Goal: Task Accomplishment & Management: Manage account settings

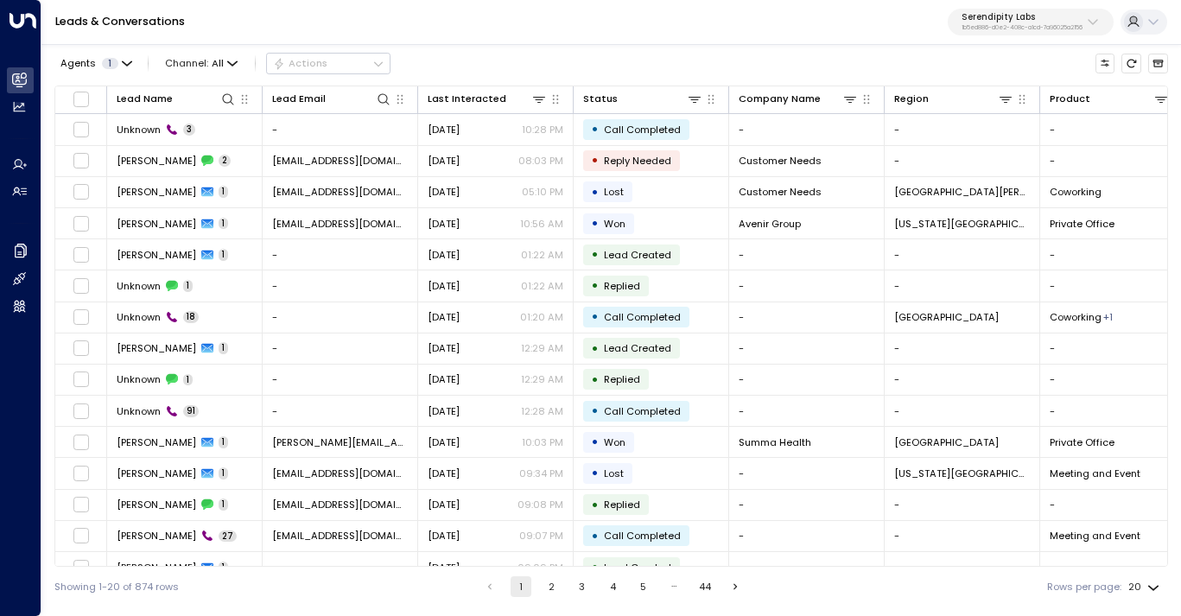
click at [994, 22] on p "Serendipity Labs" at bounding box center [1021, 17] width 121 height 10
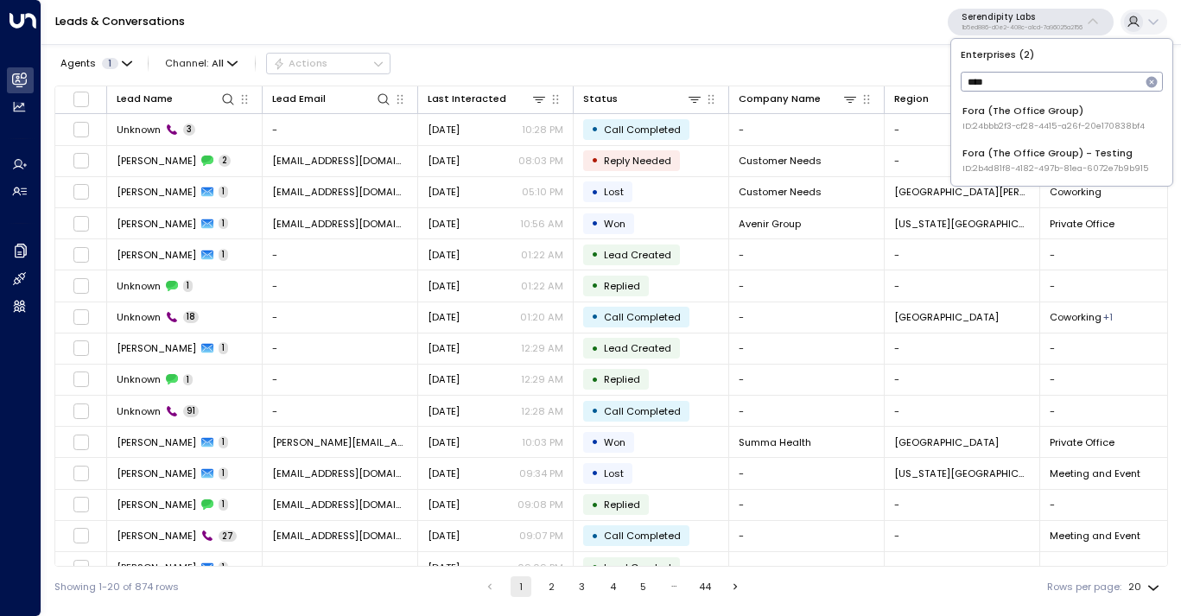
type input "****"
click at [1012, 123] on span "ID: 24bbb2f3-cf28-4415-a26f-20e170838bf4" at bounding box center [1053, 126] width 182 height 12
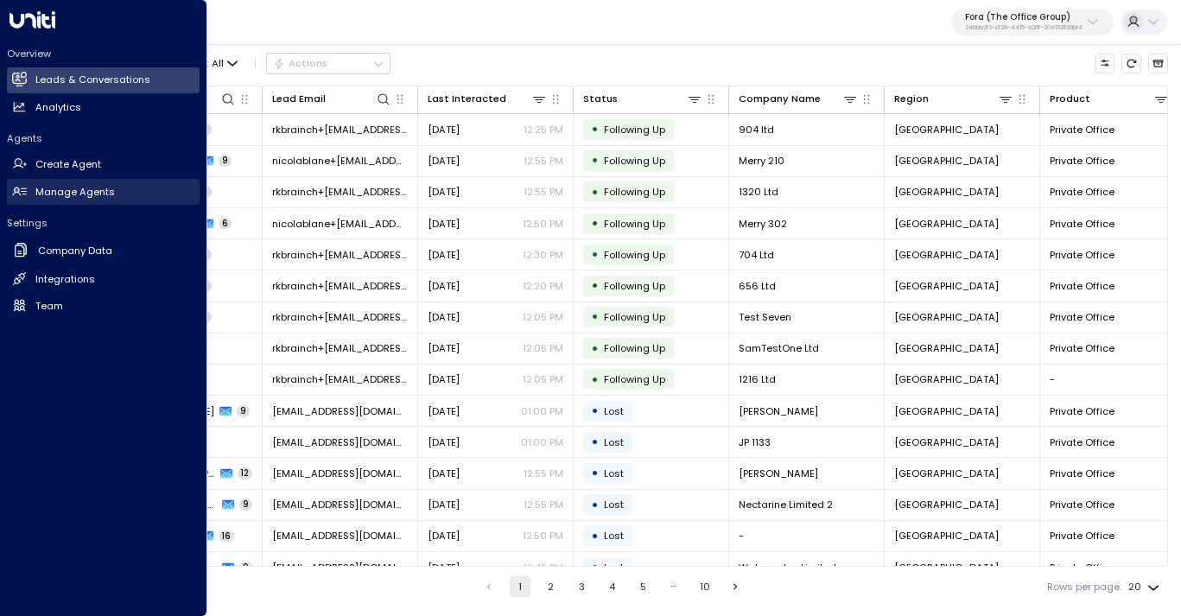
click at [103, 200] on link "Manage Agents Manage Agents" at bounding box center [103, 192] width 193 height 26
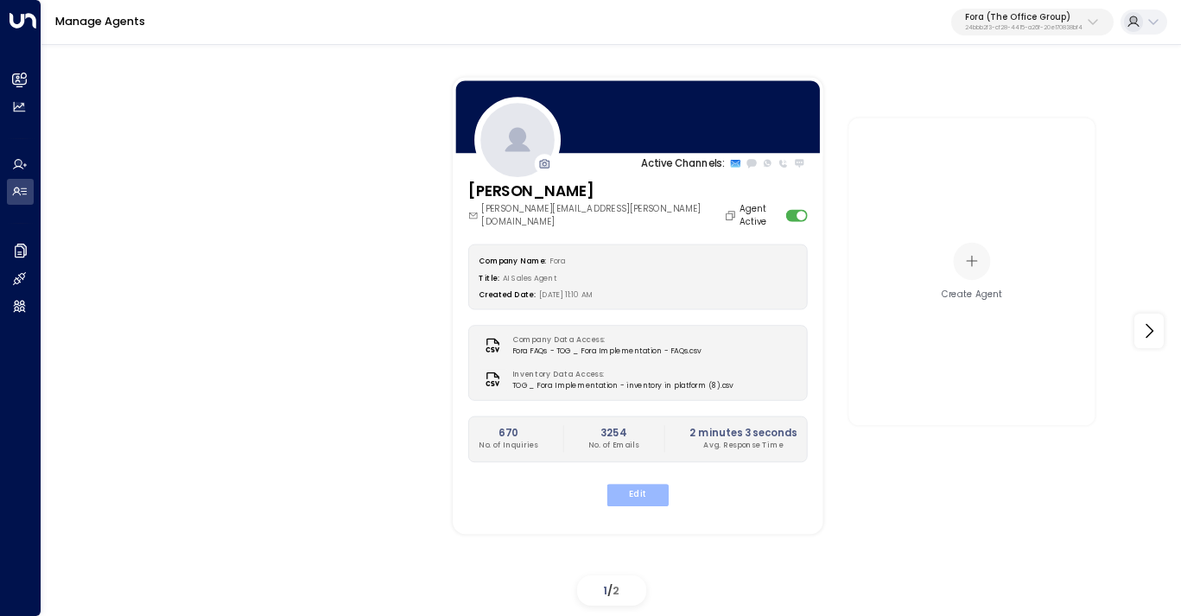
click at [650, 484] on button "Edit" at bounding box center [637, 495] width 61 height 22
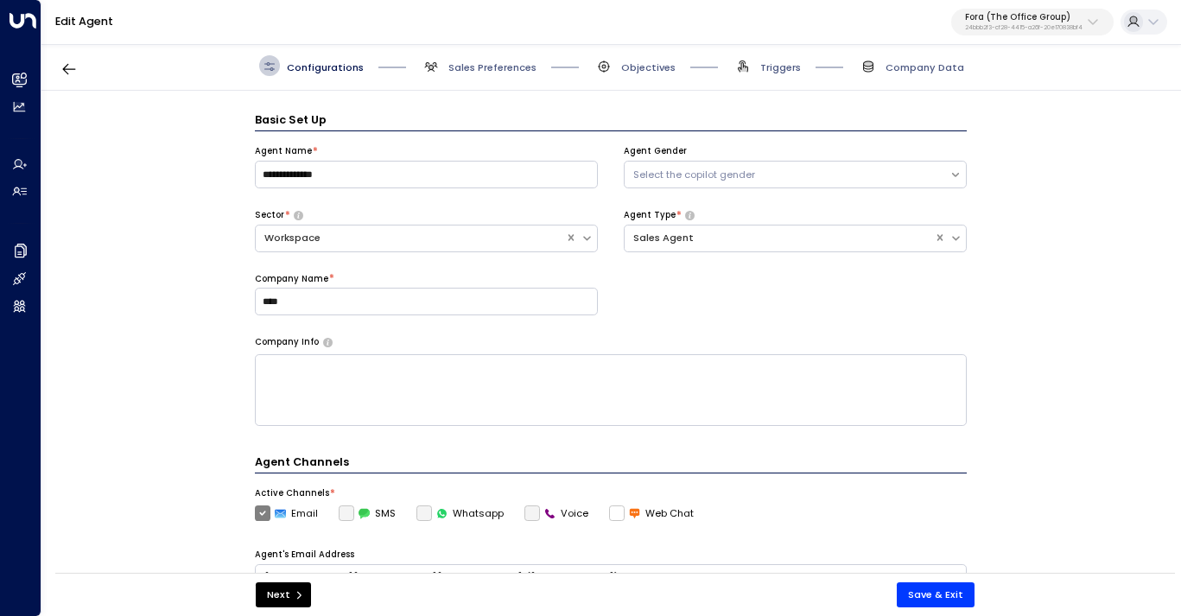
scroll to position [21, 0]
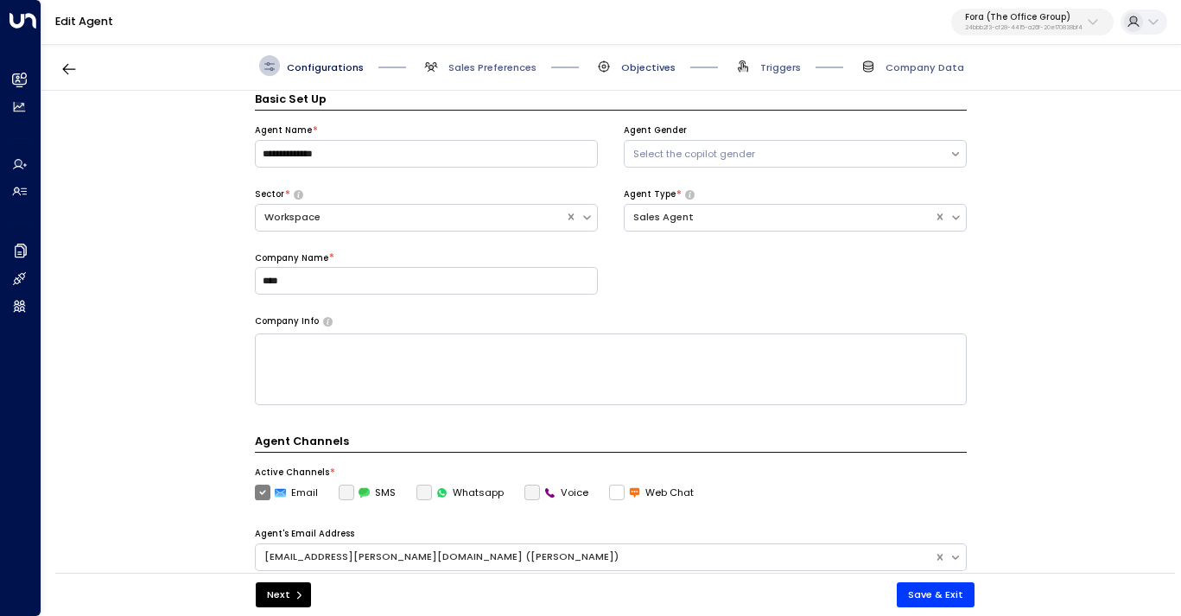
click at [650, 67] on span "Objectives" at bounding box center [648, 67] width 54 height 14
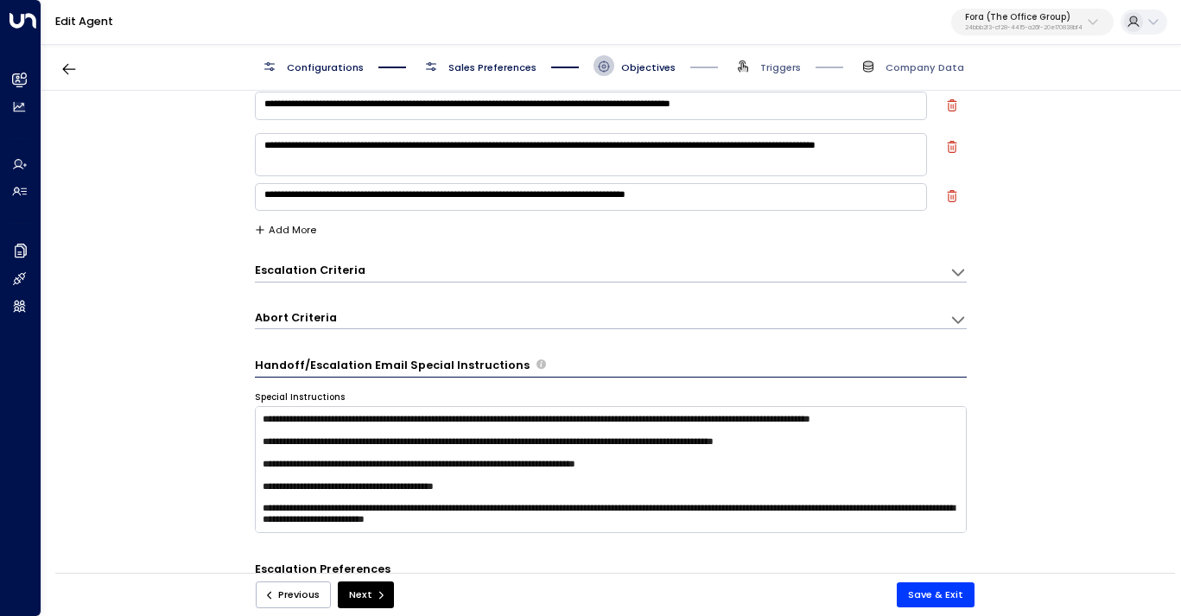
scroll to position [485, 0]
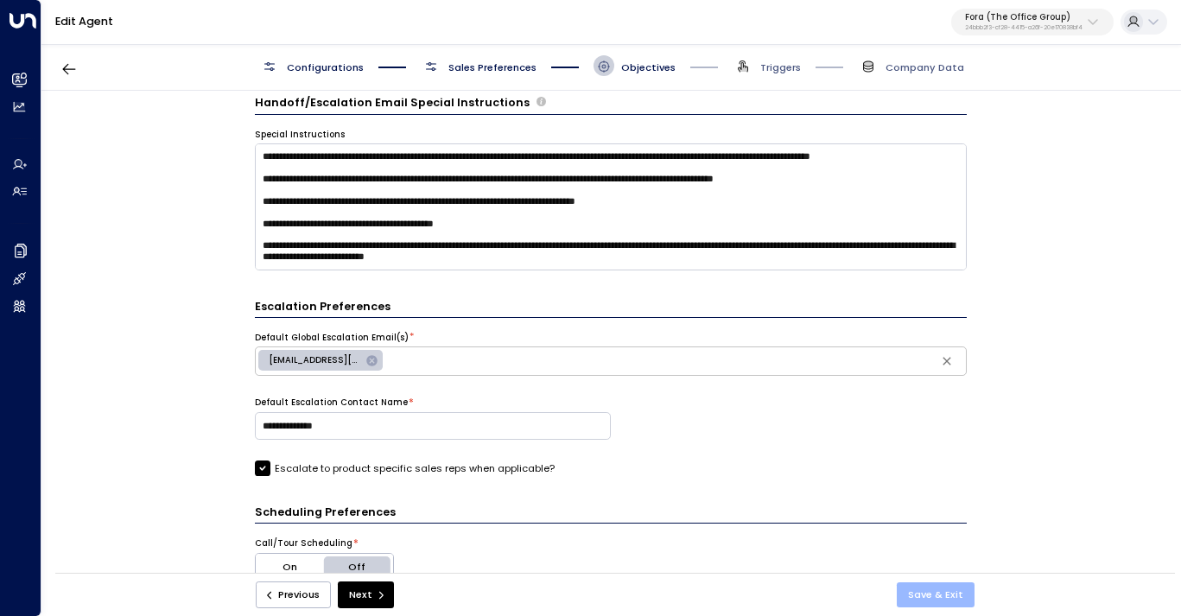
click at [934, 595] on button "Save & Exit" at bounding box center [936, 594] width 78 height 25
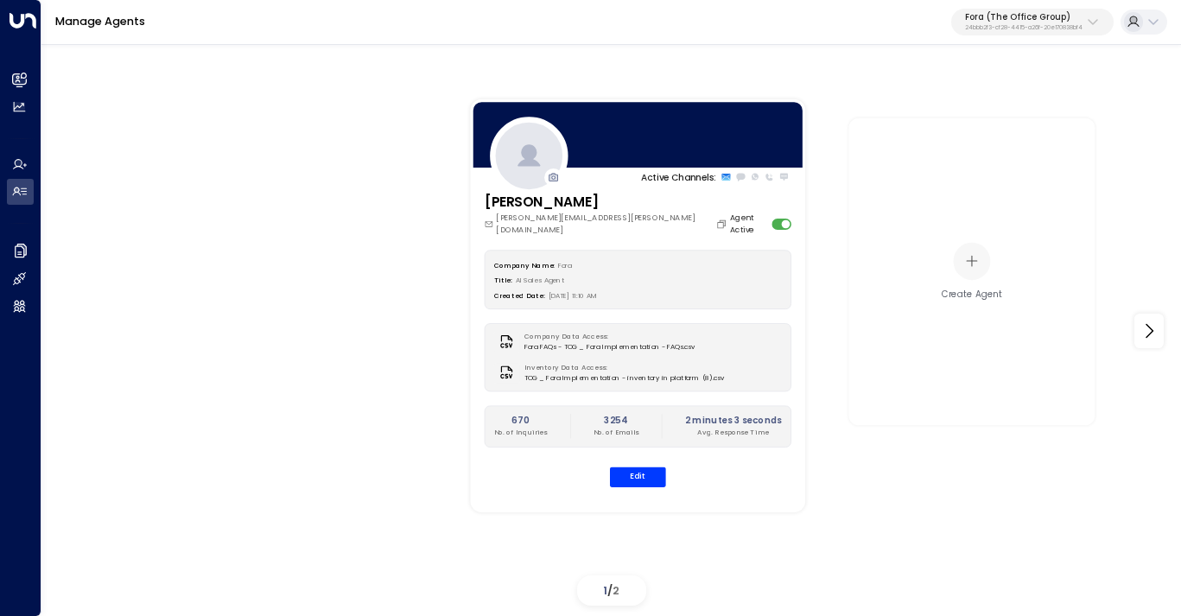
click at [1038, 25] on p "24bbb2f3-cf28-4415-a26f-20e170838bf4" at bounding box center [1023, 27] width 117 height 7
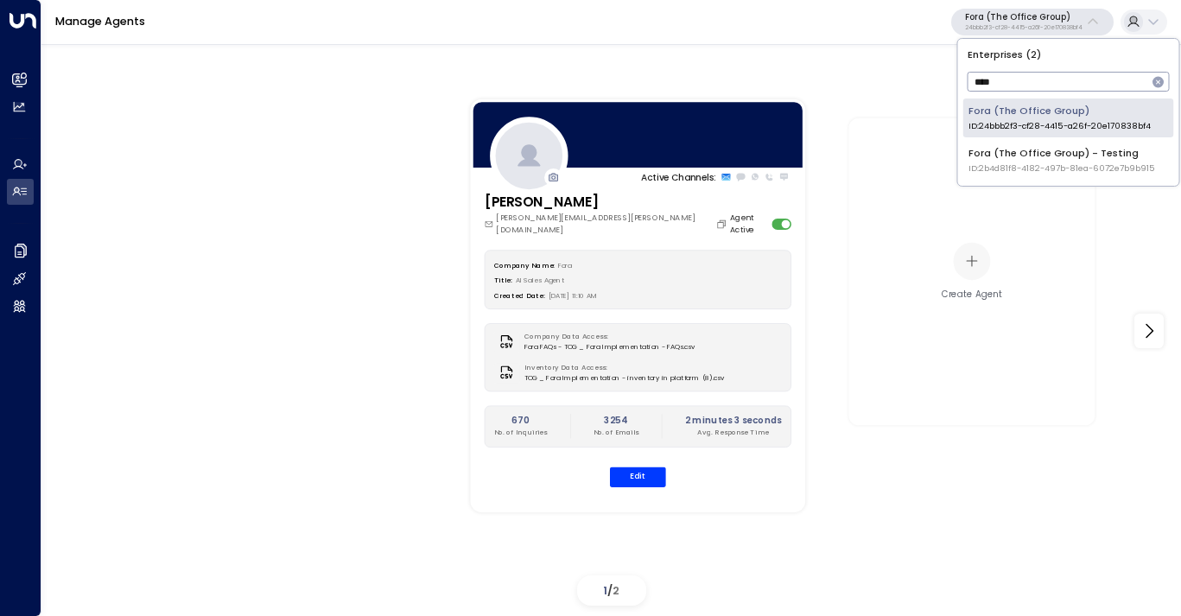
type input "****"
click at [822, 218] on div "Active Channels: [PERSON_NAME] [PERSON_NAME][EMAIL_ADDRESS][PERSON_NAME][DOMAIN…" at bounding box center [969, 305] width 1070 height 511
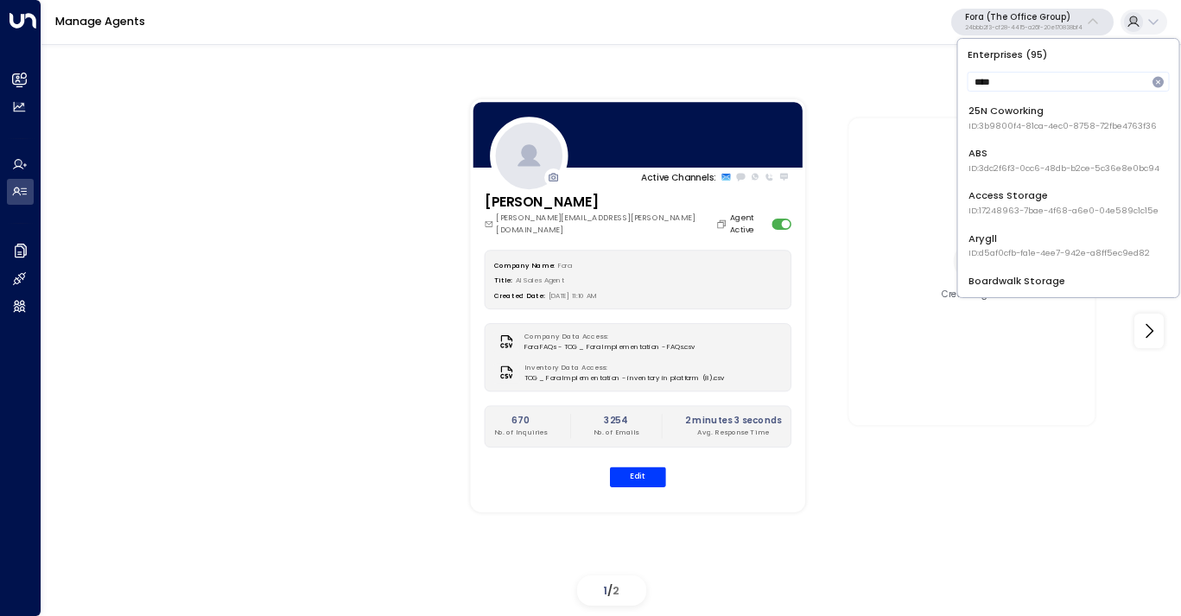
click at [1023, 158] on div "ABS ID: 3dc2f6f3-0cc6-48db-b2ce-5c36e8e0bc94" at bounding box center [1063, 160] width 191 height 29
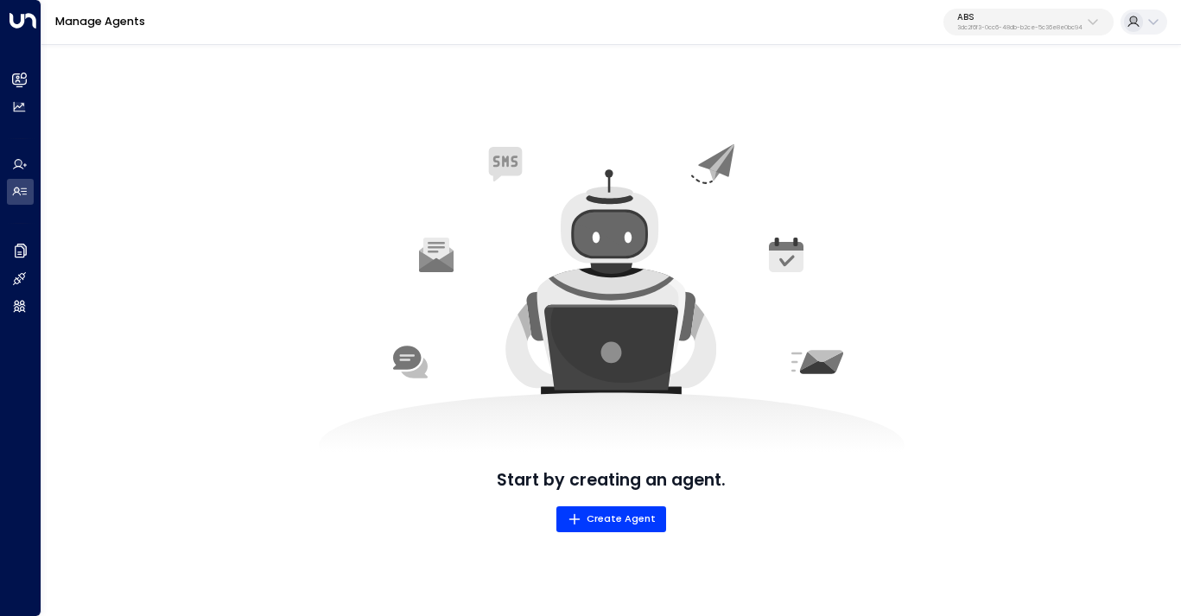
click at [1018, 10] on button "ABS 3dc2f6f3-0cc6-48db-b2ce-5c36e8e0bc94" at bounding box center [1028, 23] width 170 height 28
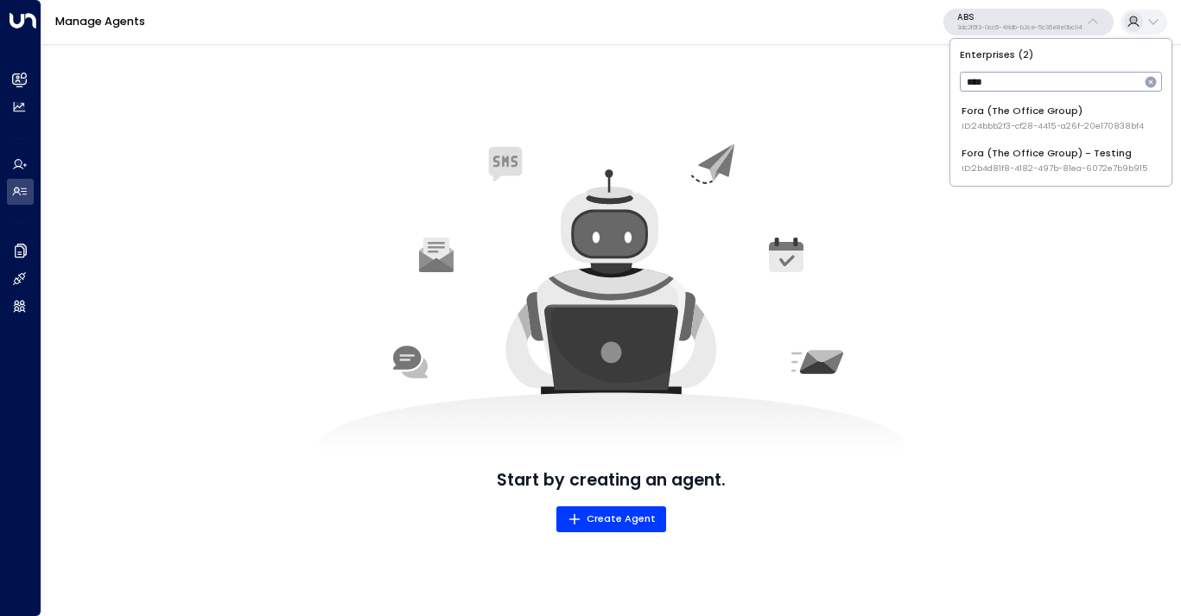
type input "****"
click at [1023, 156] on div "Fora (The Office Group) - Testing ID: 2b4d81f8-4182-497b-81ea-6072e7b9b915" at bounding box center [1054, 160] width 187 height 29
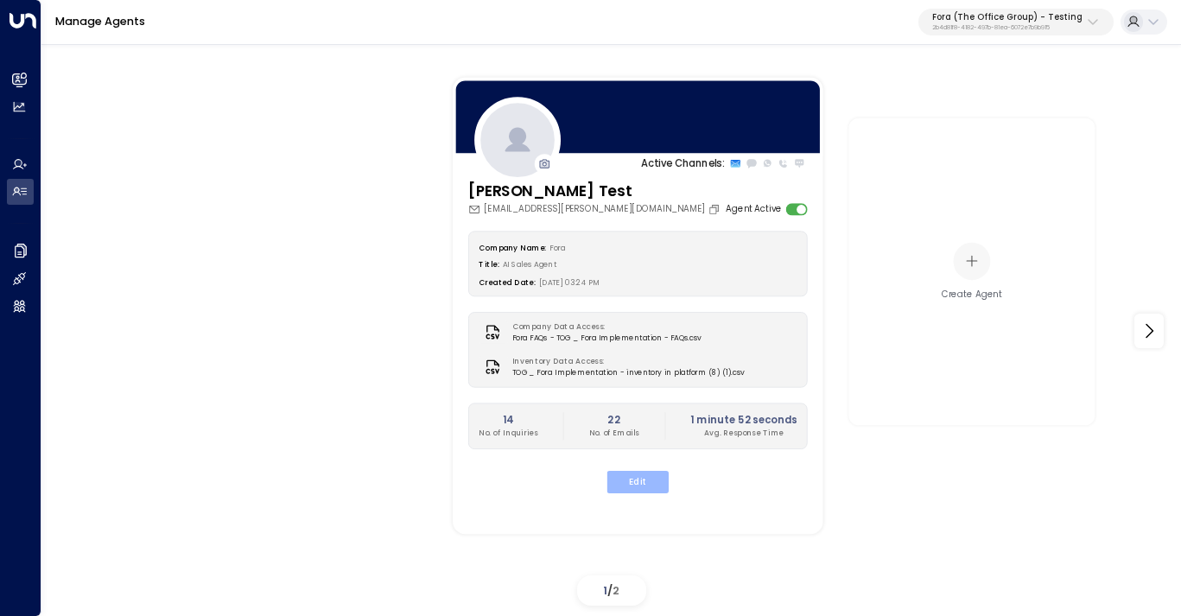
click at [637, 480] on button "Edit" at bounding box center [637, 482] width 61 height 22
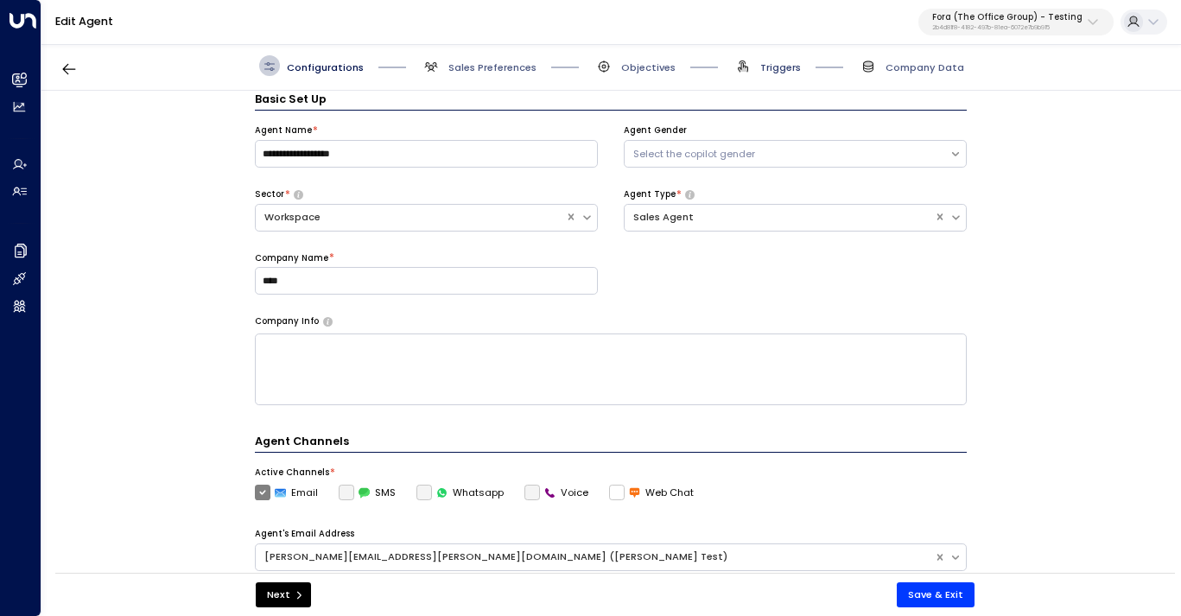
click at [763, 72] on span "Triggers" at bounding box center [780, 67] width 41 height 14
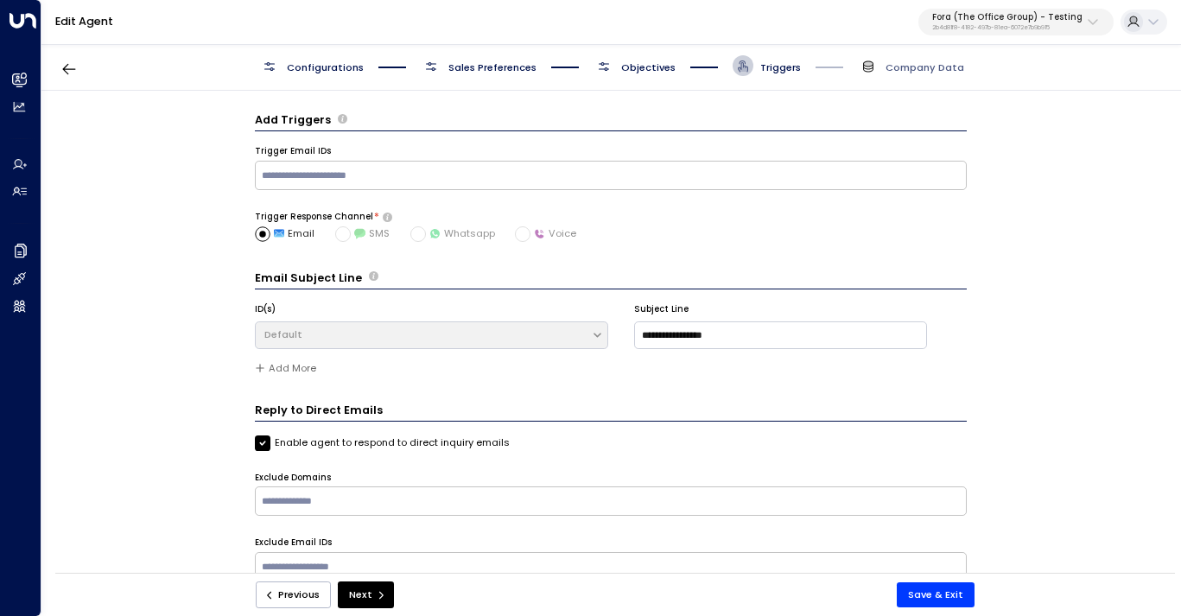
click at [650, 70] on span "Objectives" at bounding box center [648, 67] width 54 height 14
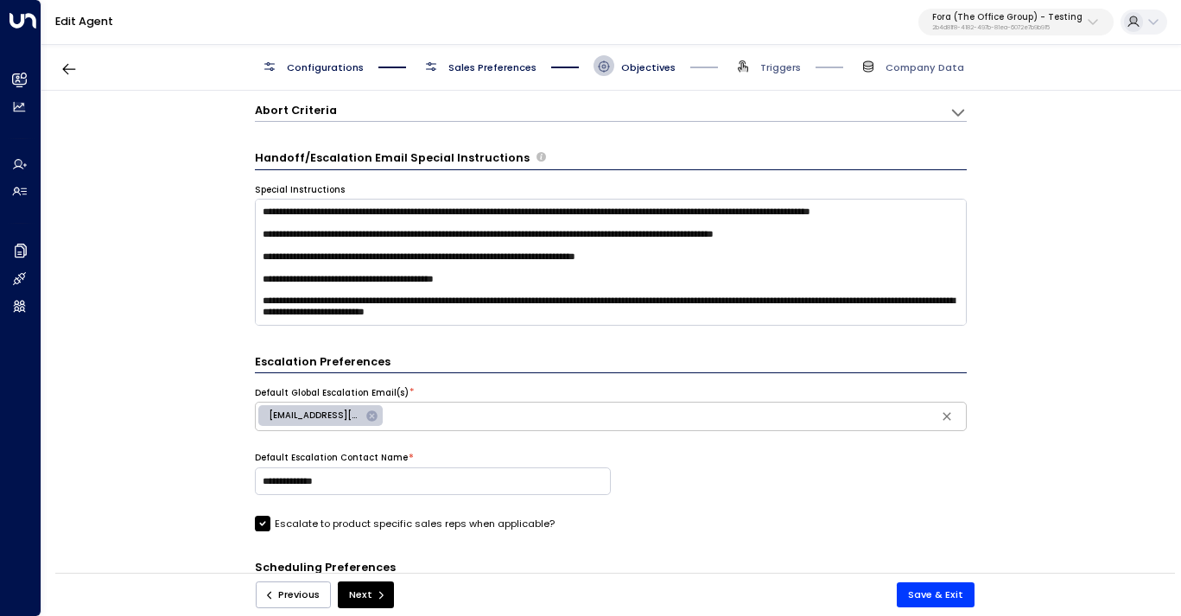
scroll to position [691, 0]
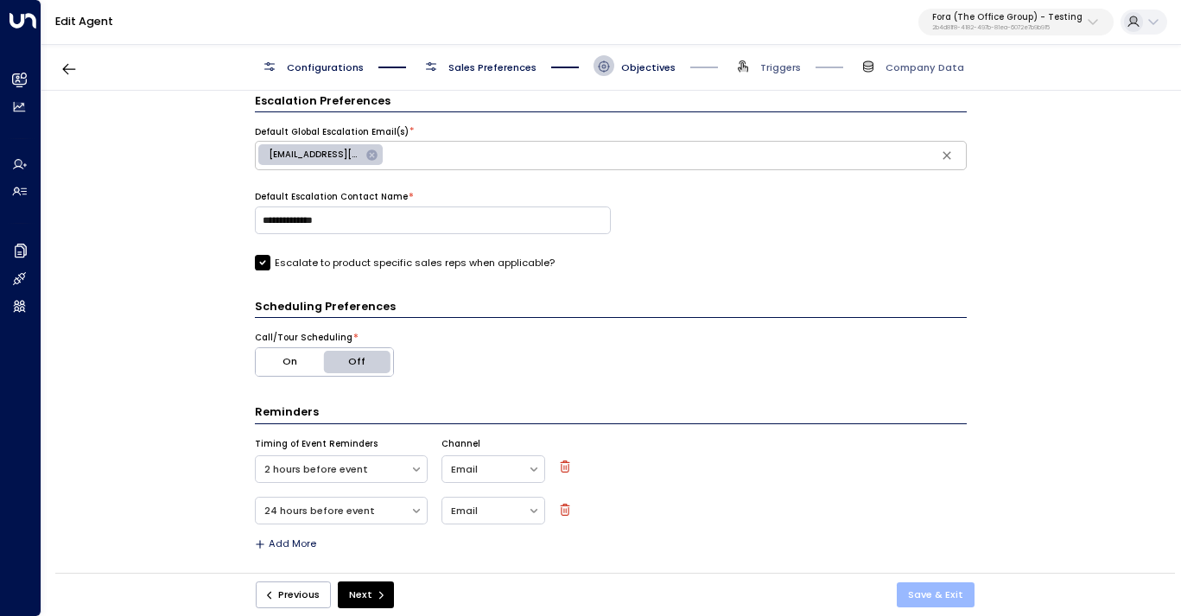
click at [941, 601] on button "Save & Exit" at bounding box center [936, 594] width 78 height 25
click at [1050, 15] on p "Fora (The Office Group) - Testing" at bounding box center [1007, 17] width 150 height 10
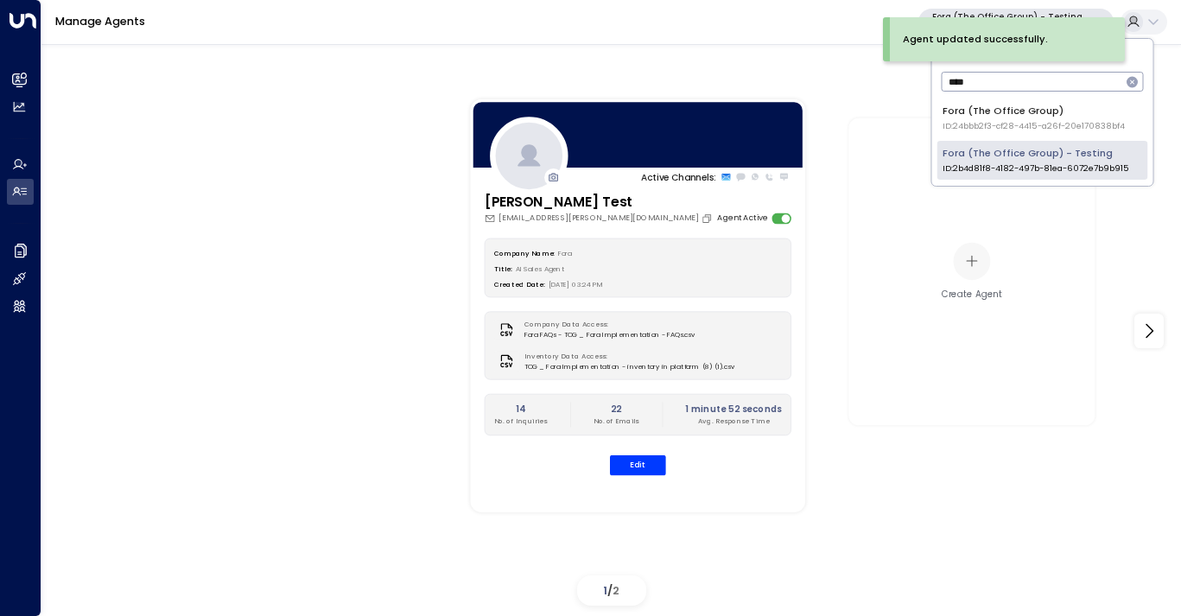
type input "****"
click at [1015, 113] on div "Fora (The Office Group) ID: 24bbb2f3-cf28-4415-a26f-20e170838bf4" at bounding box center [1033, 118] width 182 height 29
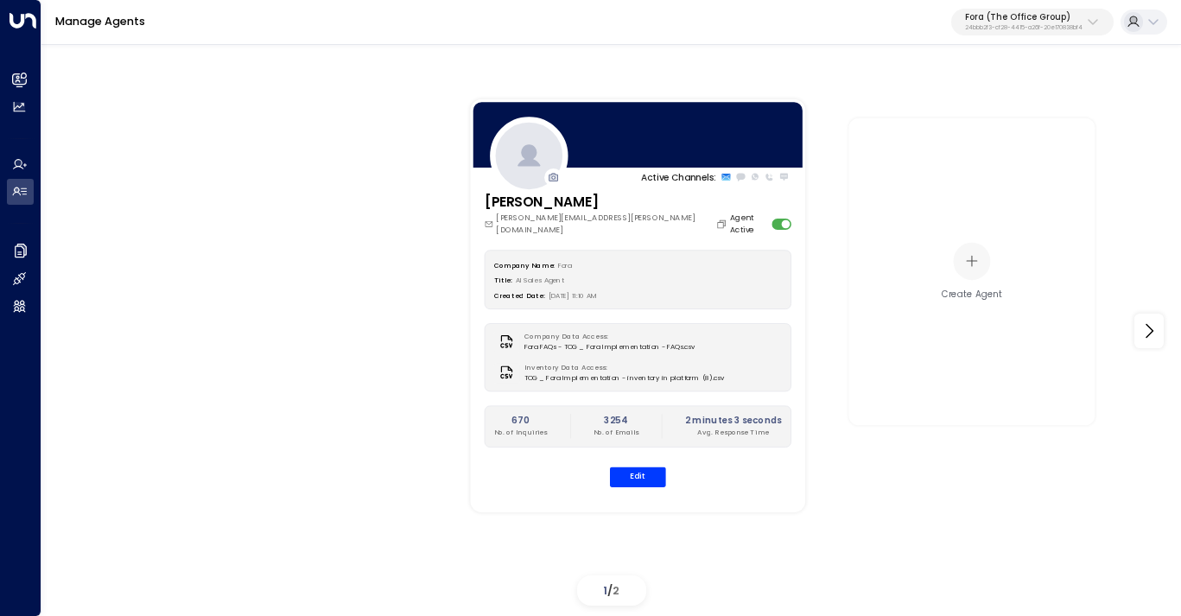
click at [1077, 26] on p "24bbb2f3-cf28-4415-a26f-20e170838bf4" at bounding box center [1023, 27] width 117 height 7
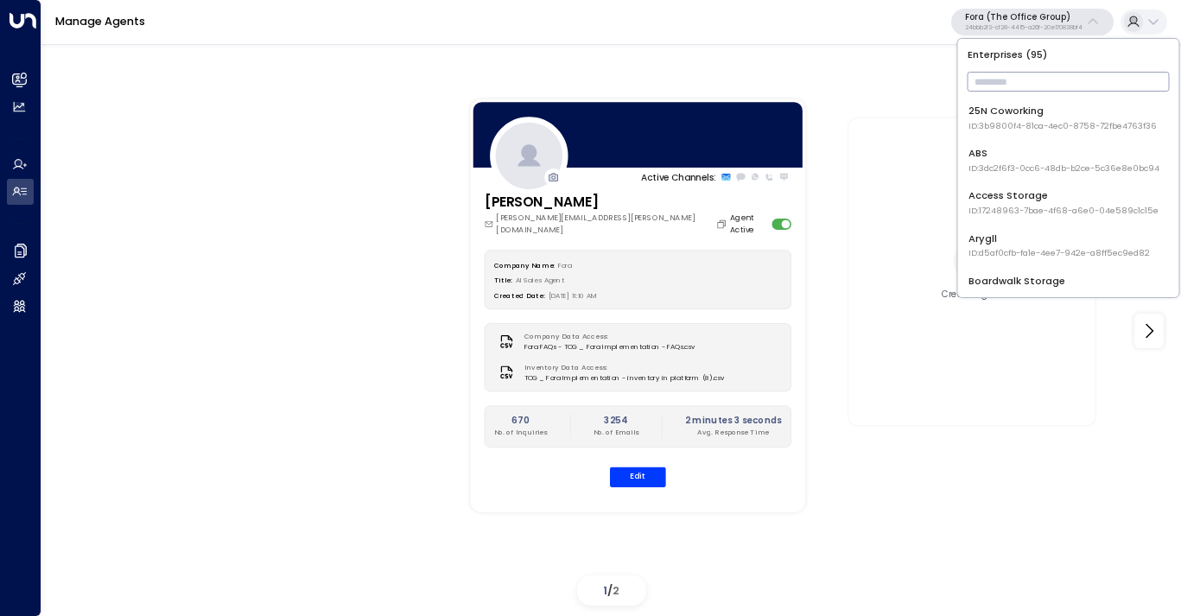
type input "*"
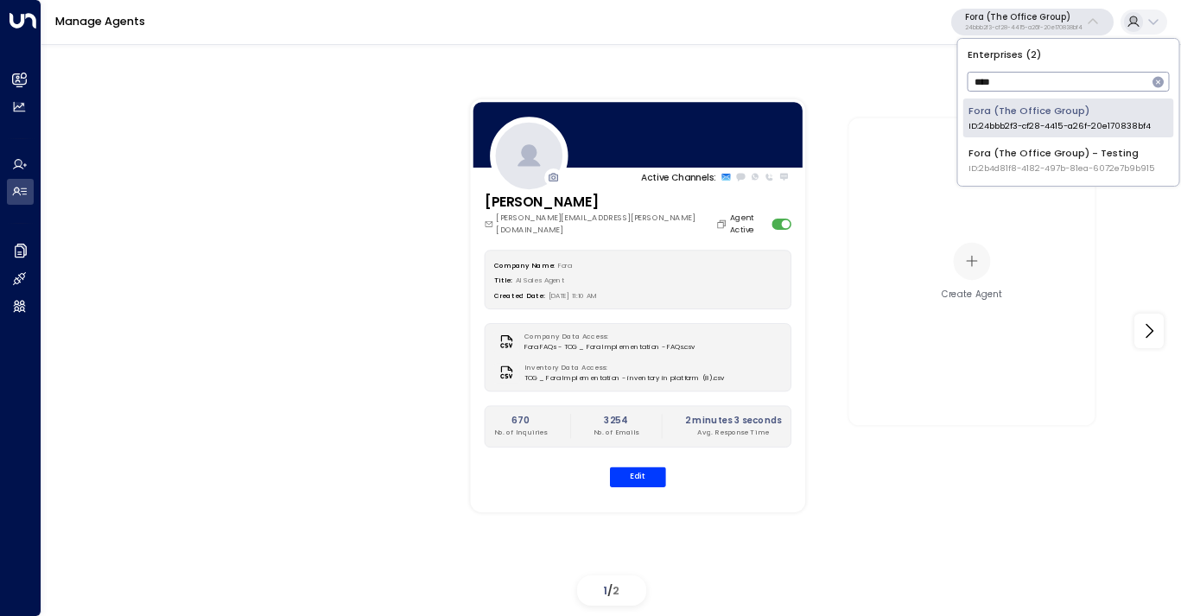
type input "****"
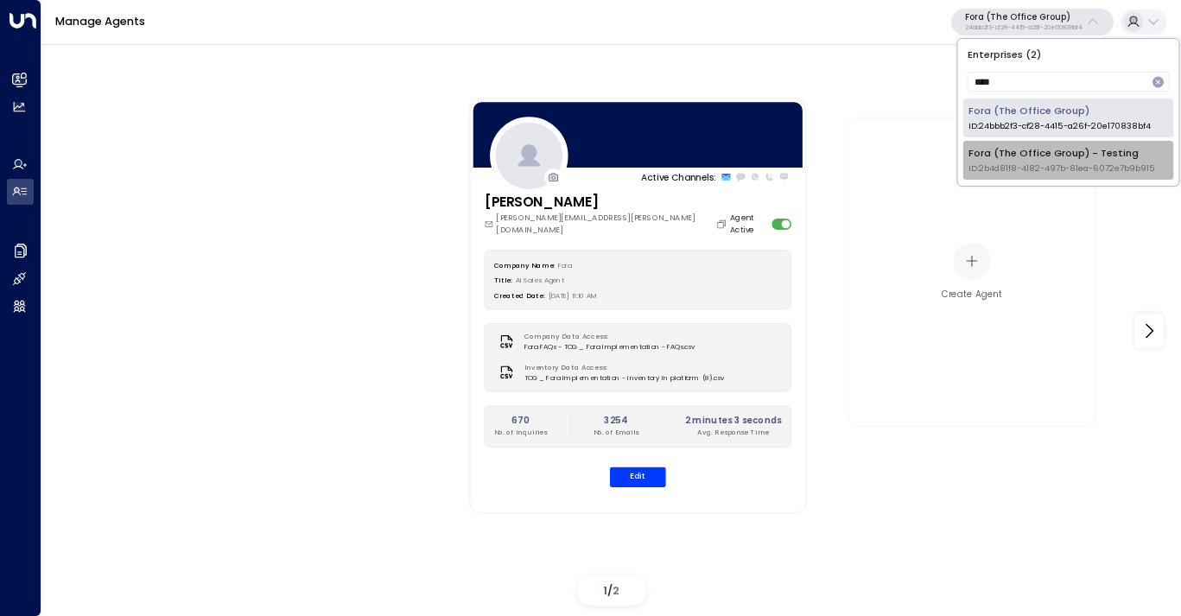
click at [1062, 155] on div "Fora (The Office Group) - Testing ID: 2b4d81f8-4182-497b-81ea-6072e7b9b915" at bounding box center [1061, 160] width 187 height 29
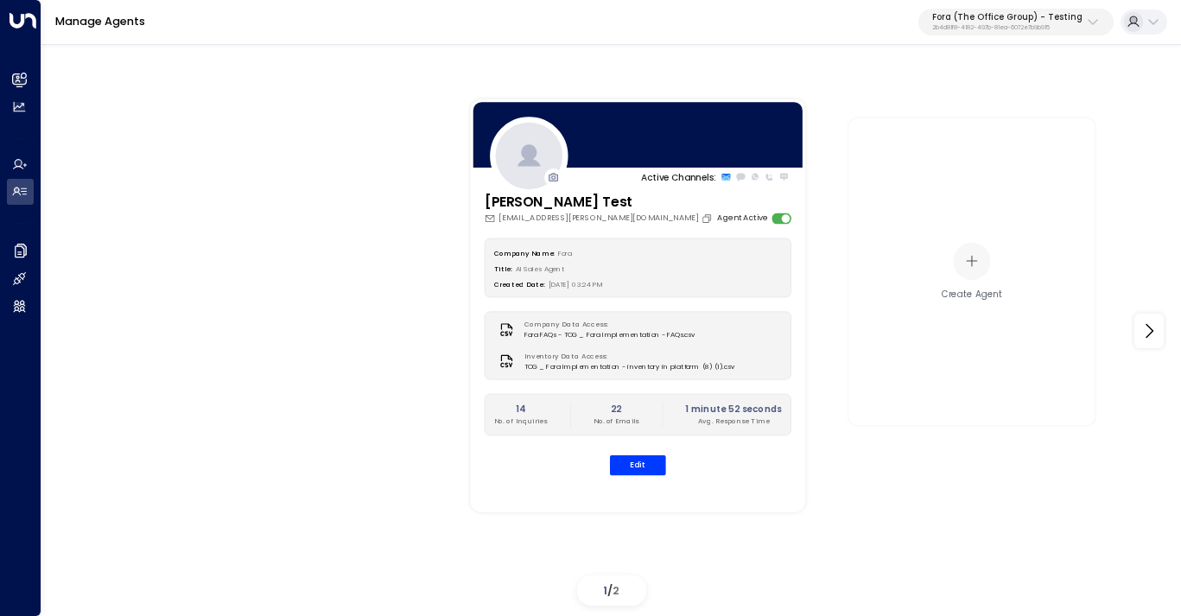
click at [1033, 13] on p "Fora (The Office Group) - Testing" at bounding box center [1007, 17] width 150 height 10
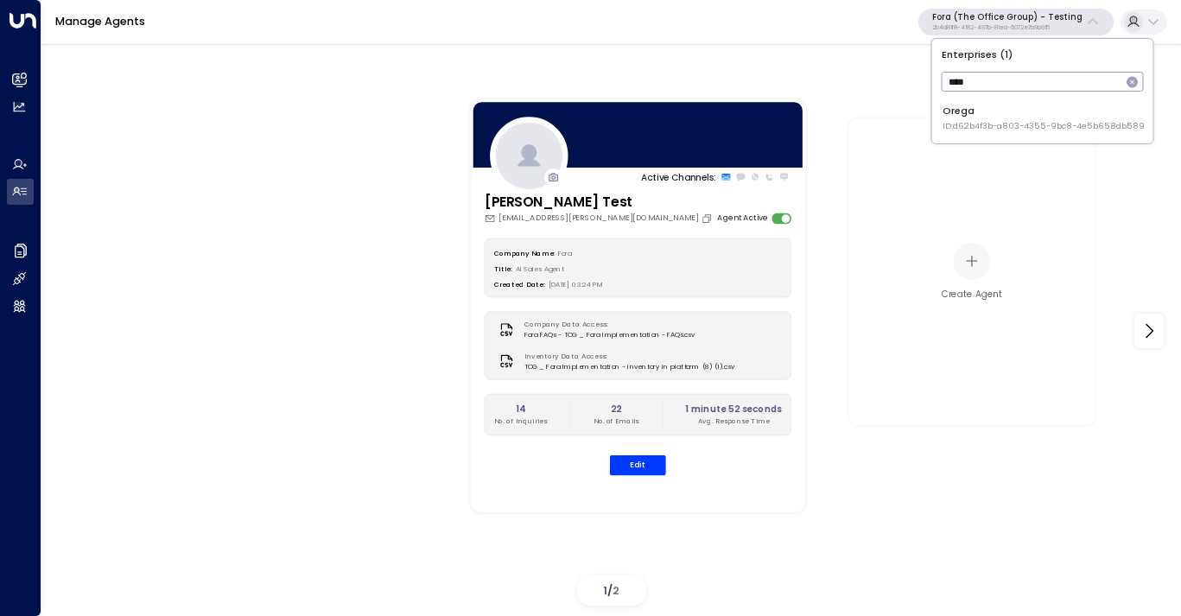
type input "****"
click at [1042, 112] on div "Orega ID: d62b4f3b-a803-4355-9bc8-4e5b658db589" at bounding box center [1043, 118] width 202 height 29
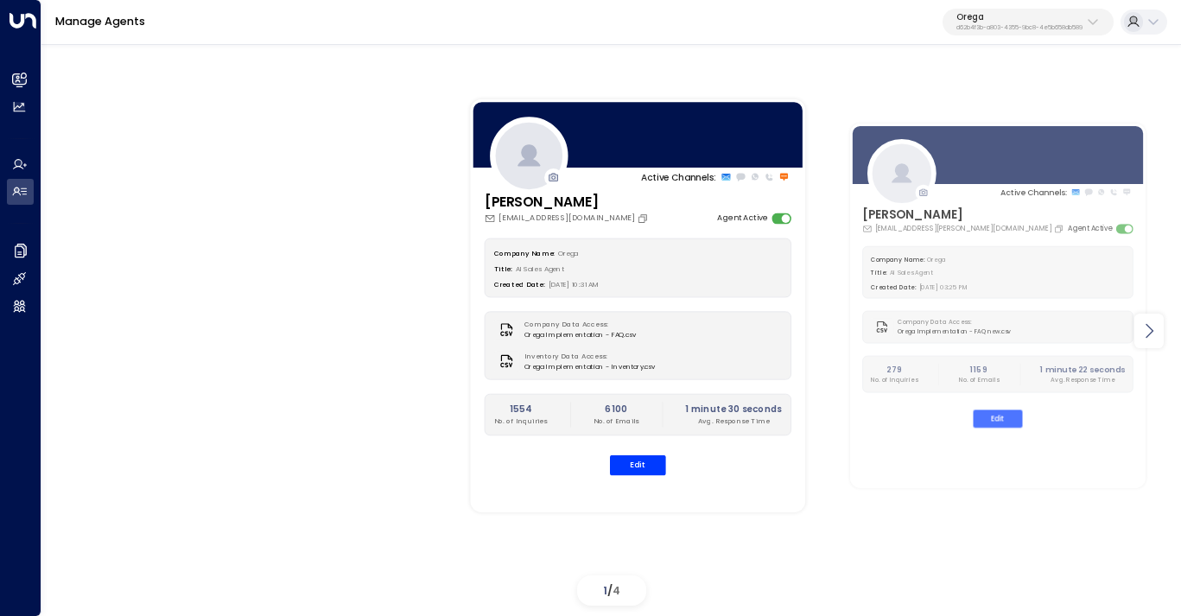
click at [1145, 340] on icon at bounding box center [1148, 330] width 21 height 21
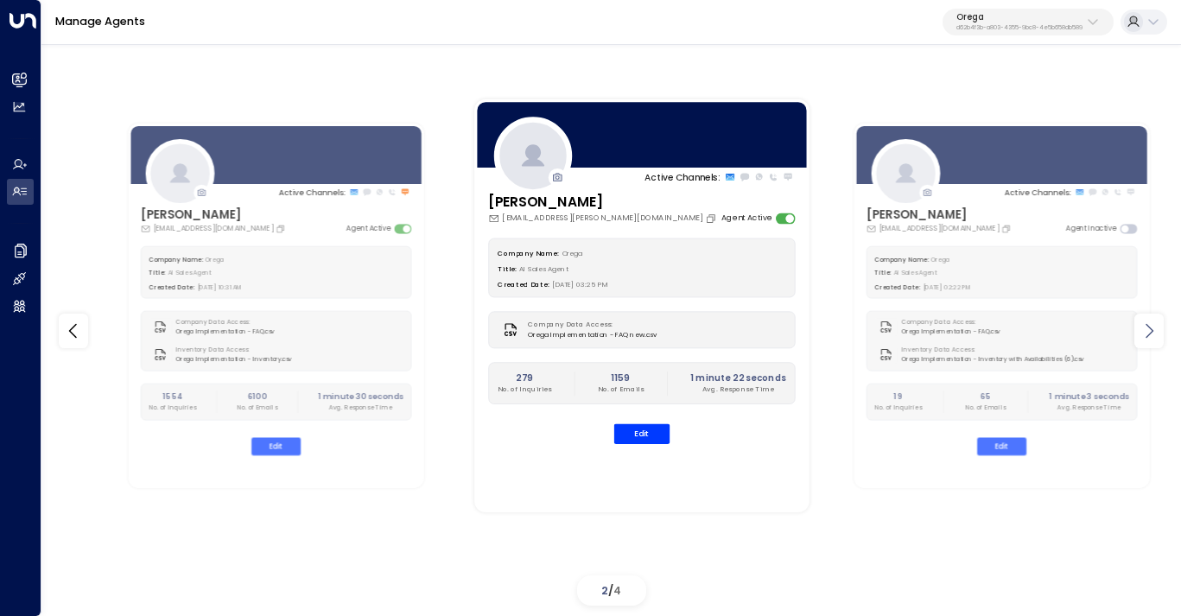
click at [1145, 340] on icon at bounding box center [1148, 330] width 21 height 21
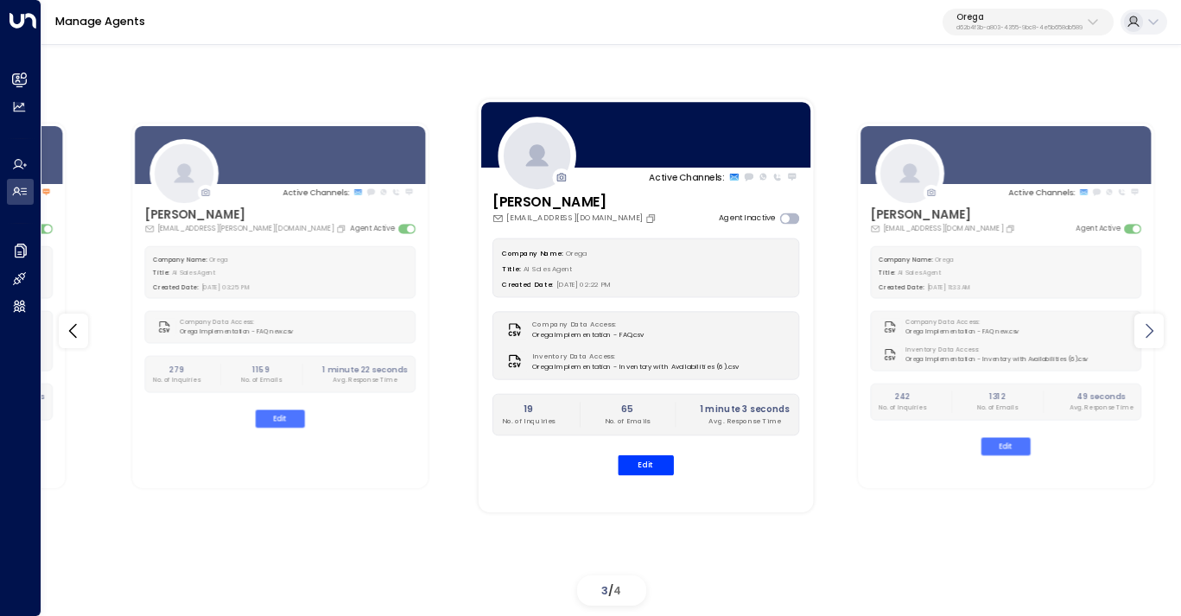
click at [1147, 338] on icon at bounding box center [1148, 330] width 21 height 21
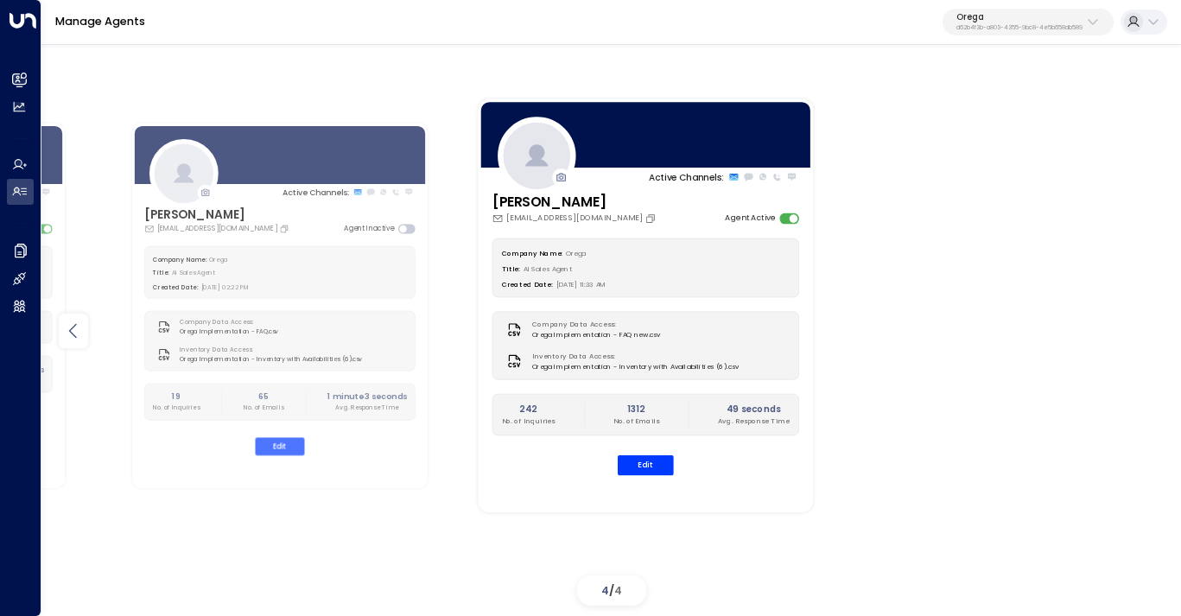
click at [72, 330] on icon at bounding box center [73, 330] width 21 height 21
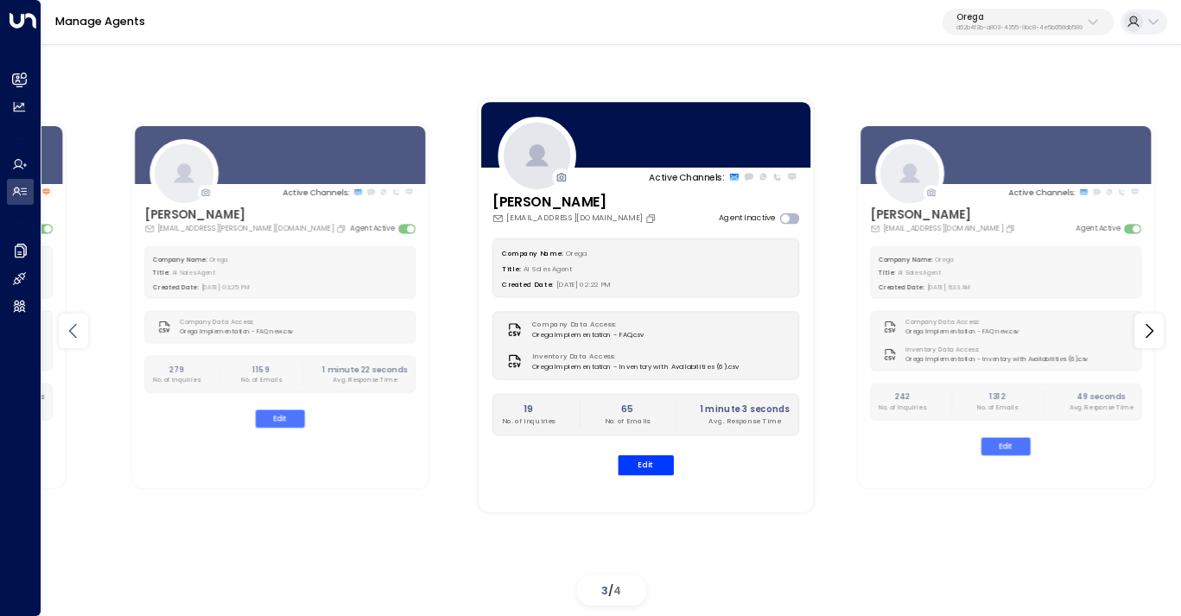
click at [72, 330] on icon at bounding box center [73, 330] width 21 height 21
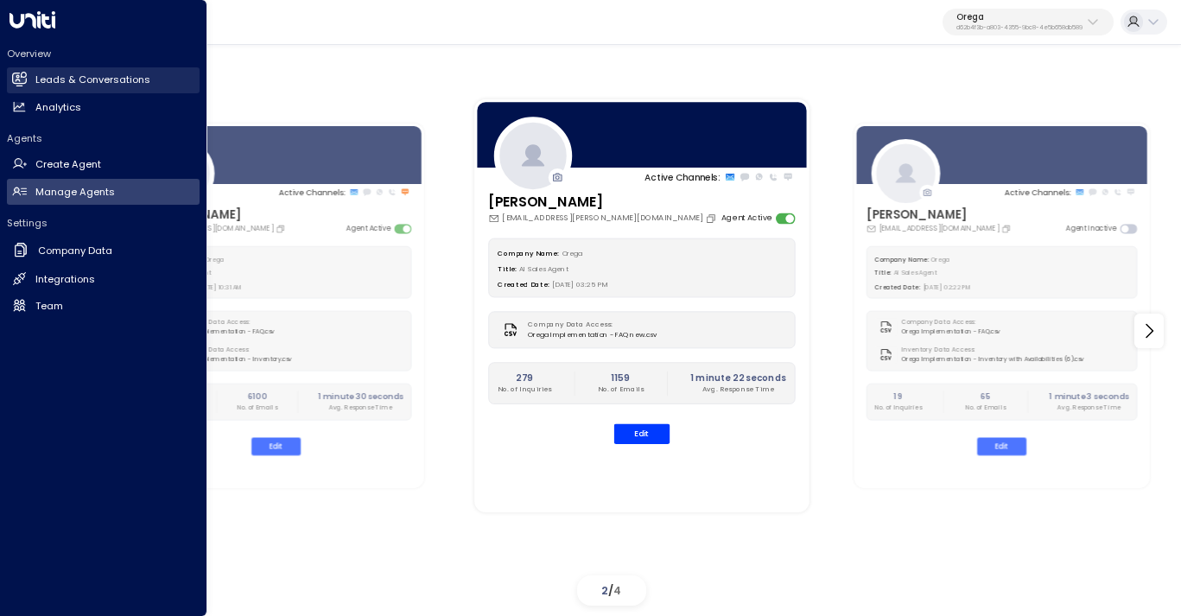
click at [51, 83] on h2 "Leads & Conversations" at bounding box center [92, 80] width 115 height 15
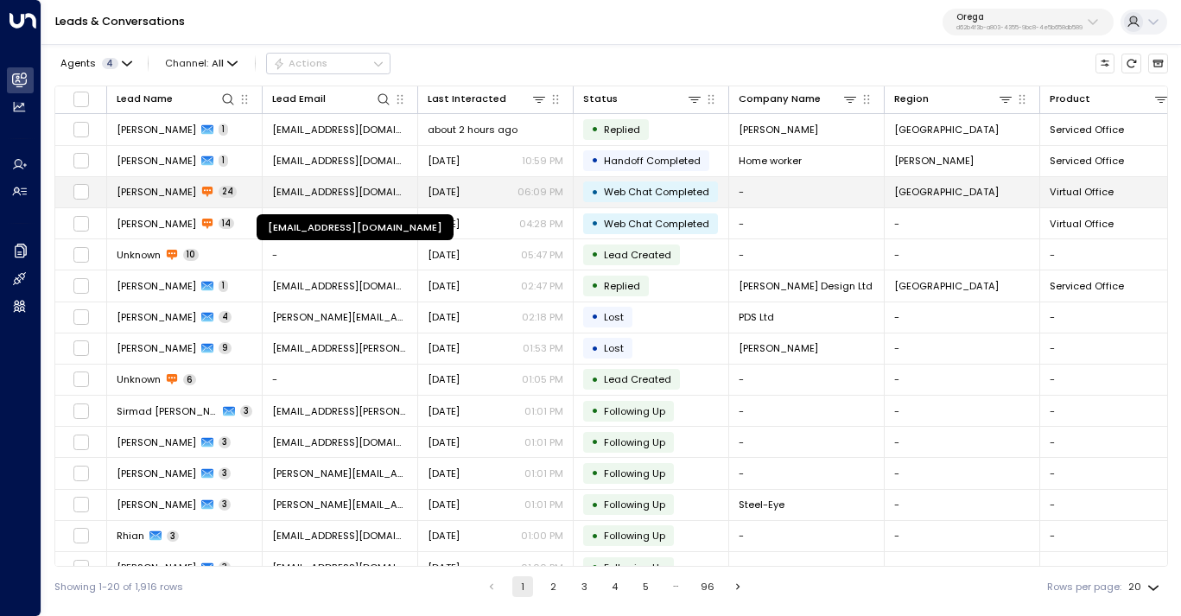
click at [365, 191] on span "[EMAIL_ADDRESS][DOMAIN_NAME]" at bounding box center [340, 192] width 136 height 14
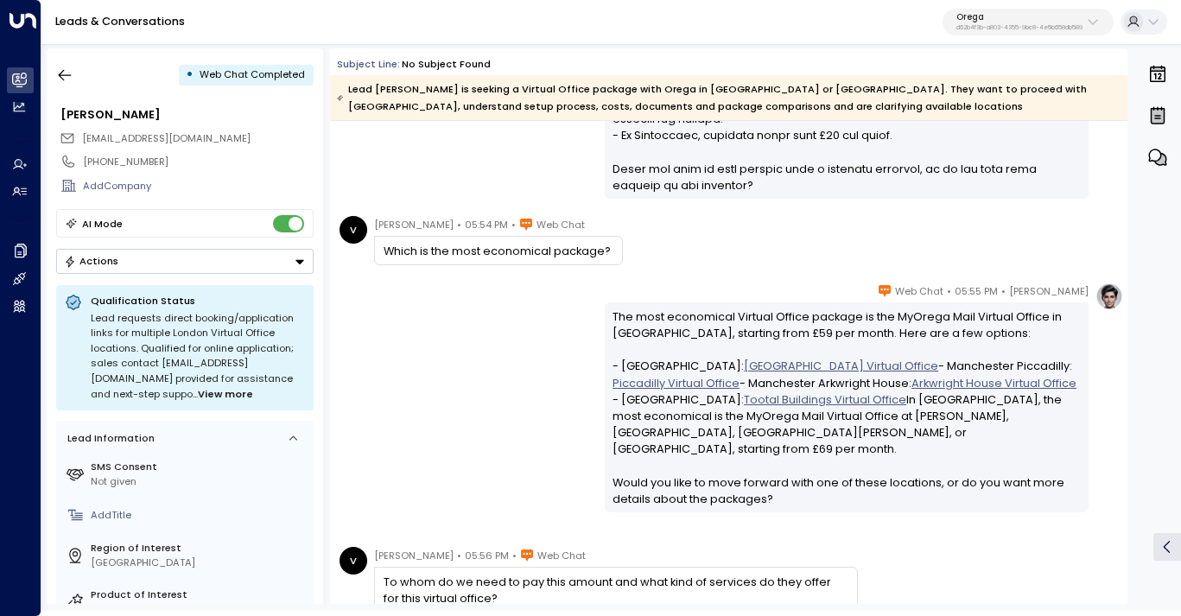
scroll to position [3382, 0]
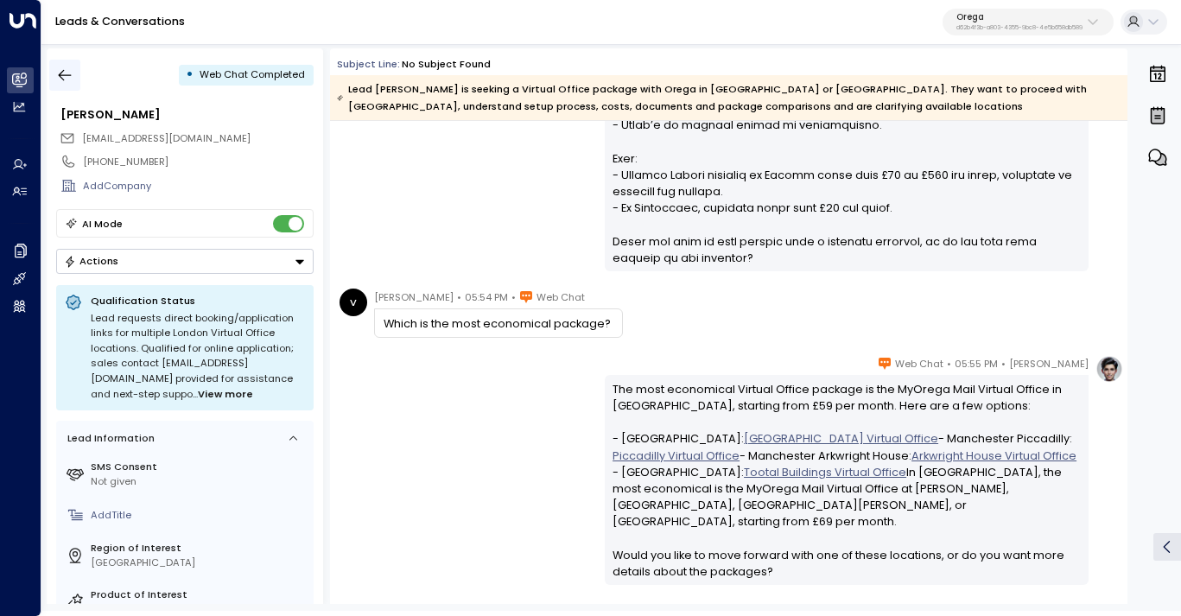
click at [66, 72] on icon "button" at bounding box center [64, 75] width 17 height 17
